Goal: Navigation & Orientation: Find specific page/section

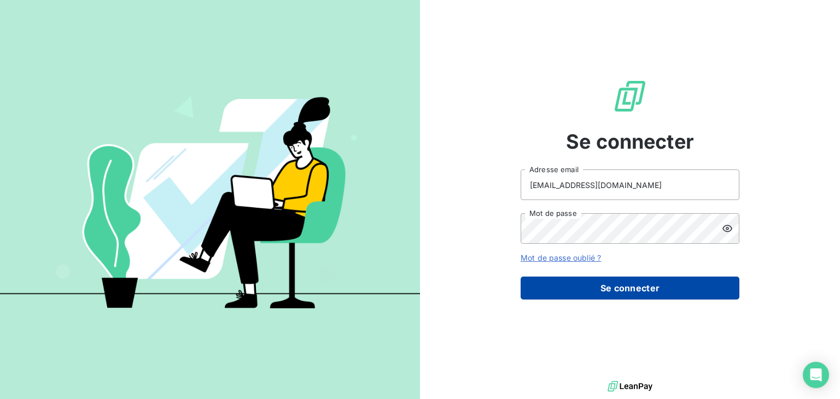
click at [657, 289] on button "Se connecter" at bounding box center [629, 288] width 219 height 23
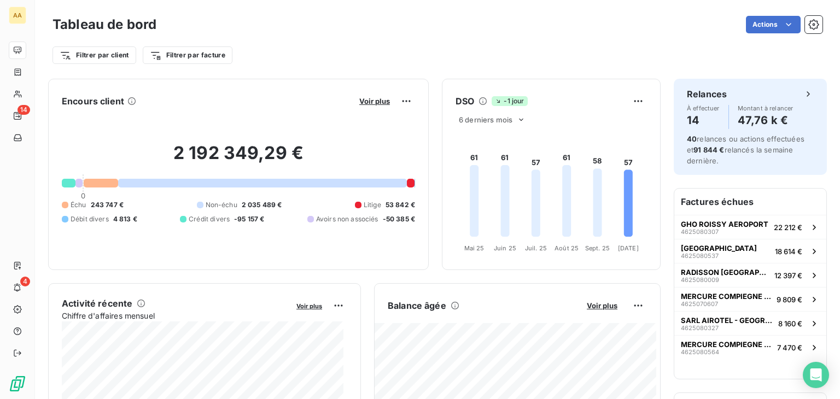
click at [382, 39] on div "Filtrer par client Filtrer par facture" at bounding box center [437, 51] width 770 height 30
